Goal: Transaction & Acquisition: Book appointment/travel/reservation

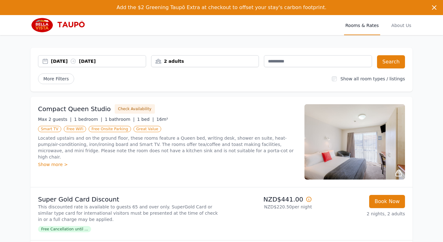
click at [66, 59] on div "[DATE] [DATE]" at bounding box center [98, 61] width 95 height 6
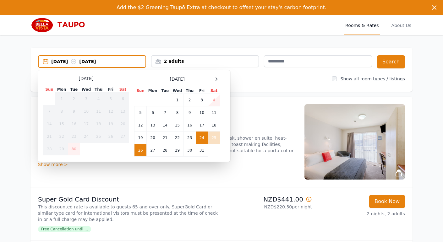
click at [141, 150] on td "26" at bounding box center [141, 150] width 12 height 13
click at [166, 150] on td "28" at bounding box center [165, 150] width 12 height 13
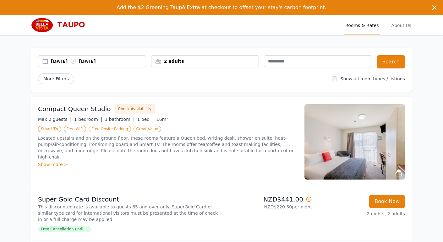
click at [205, 60] on div "2 adults" at bounding box center [206, 61] width 108 height 6
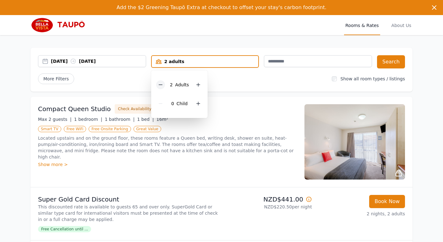
click at [160, 84] on icon at bounding box center [160, 84] width 5 height 5
click at [394, 63] on button "Search" at bounding box center [391, 61] width 28 height 13
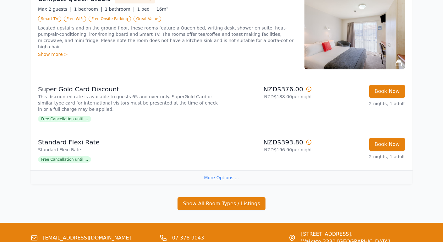
scroll to position [111, 0]
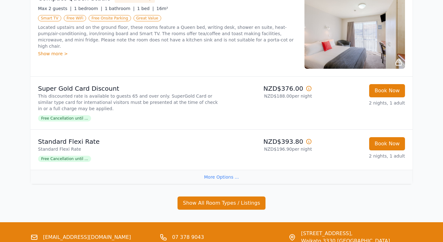
click at [229, 131] on li "Standard Flexi Rate Standard Flexi Rate Free Cancellation until ... NZD$393.80 …" at bounding box center [222, 150] width 382 height 41
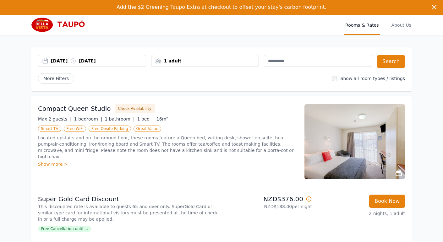
scroll to position [0, 0]
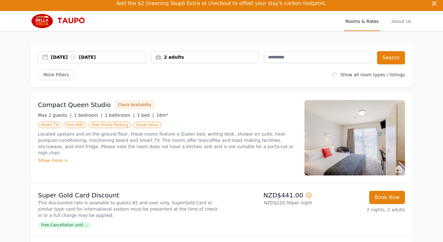
scroll to position [6, 0]
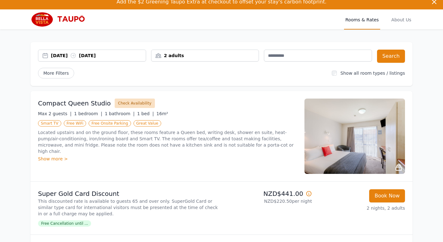
click at [116, 101] on button "Check Availability" at bounding box center [135, 103] width 40 height 9
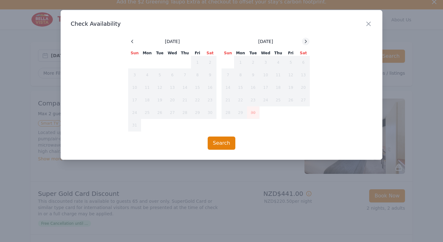
click at [306, 41] on icon at bounding box center [305, 41] width 5 height 5
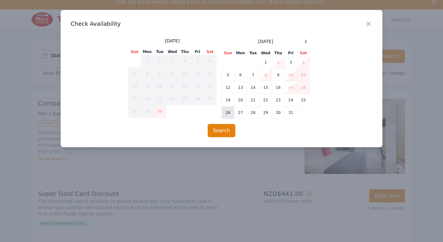
click at [230, 113] on td "26" at bounding box center [228, 113] width 13 height 13
click at [252, 112] on td "28" at bounding box center [253, 113] width 13 height 13
click at [229, 133] on button "Search" at bounding box center [222, 130] width 28 height 13
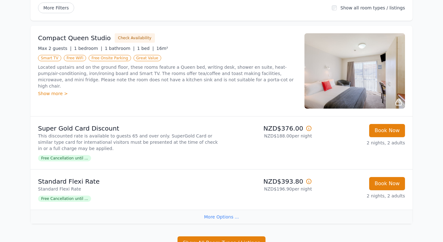
scroll to position [72, 0]
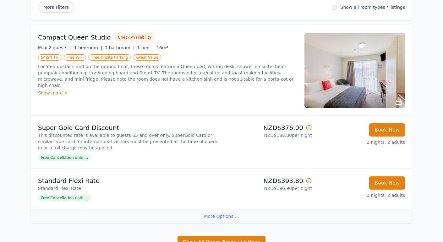
click at [372, 81] on img at bounding box center [355, 70] width 101 height 75
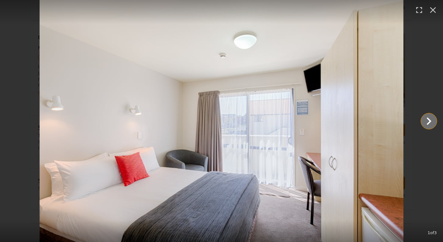
click at [428, 120] on icon "Show slide 2 of 3" at bounding box center [429, 121] width 15 height 15
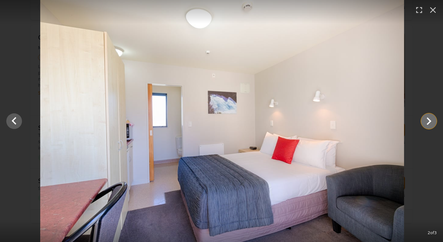
click at [428, 120] on icon "Show slide 3 of 3" at bounding box center [429, 121] width 15 height 15
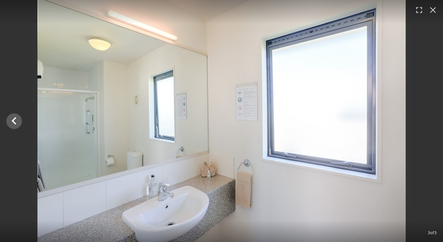
click at [428, 120] on div at bounding box center [221, 121] width 443 height 242
